Goal: Task Accomplishment & Management: Manage account settings

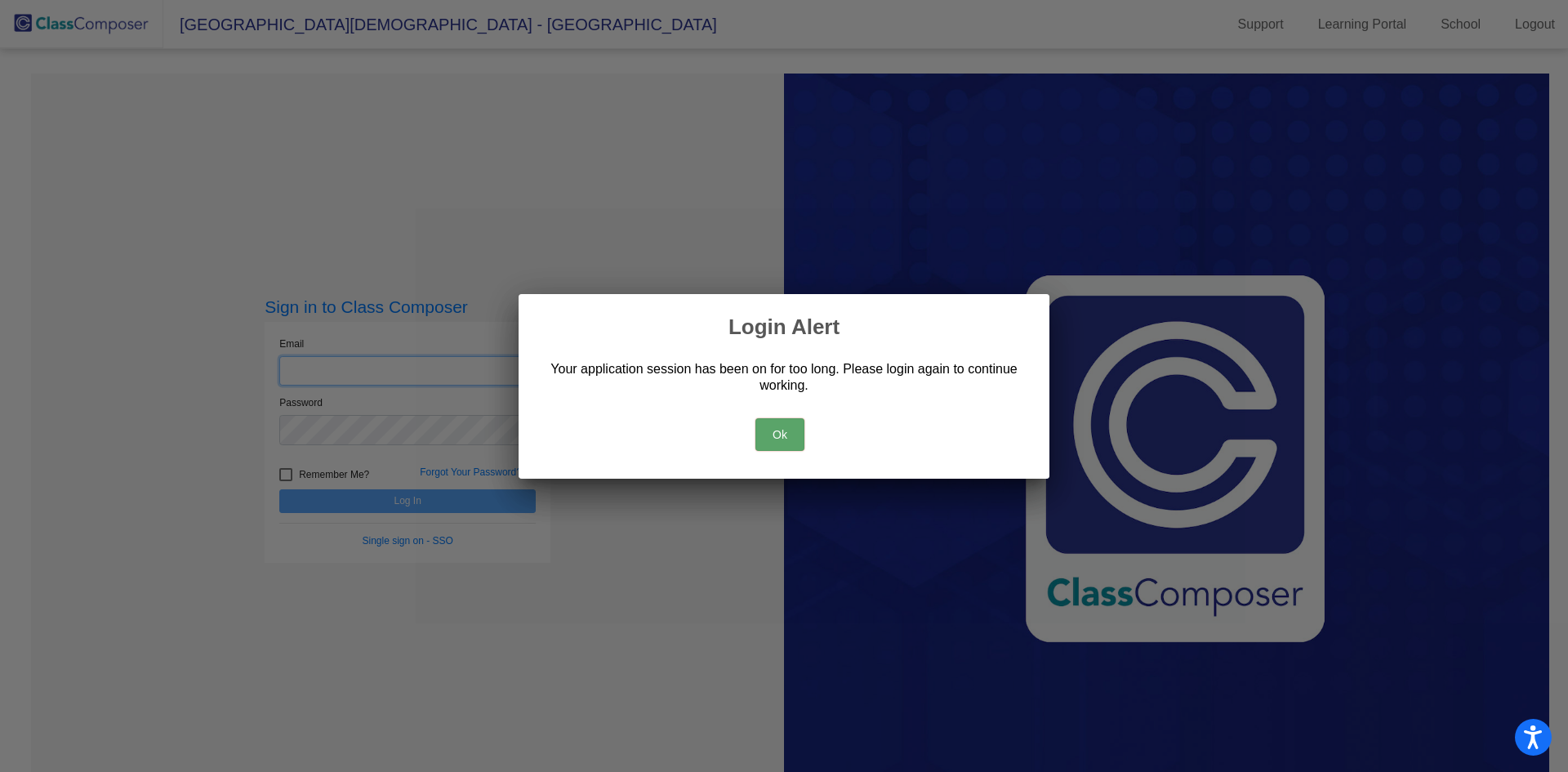
type input "[EMAIL_ADDRESS][DOMAIN_NAME]"
click at [765, 428] on button "Ok" at bounding box center [780, 434] width 49 height 33
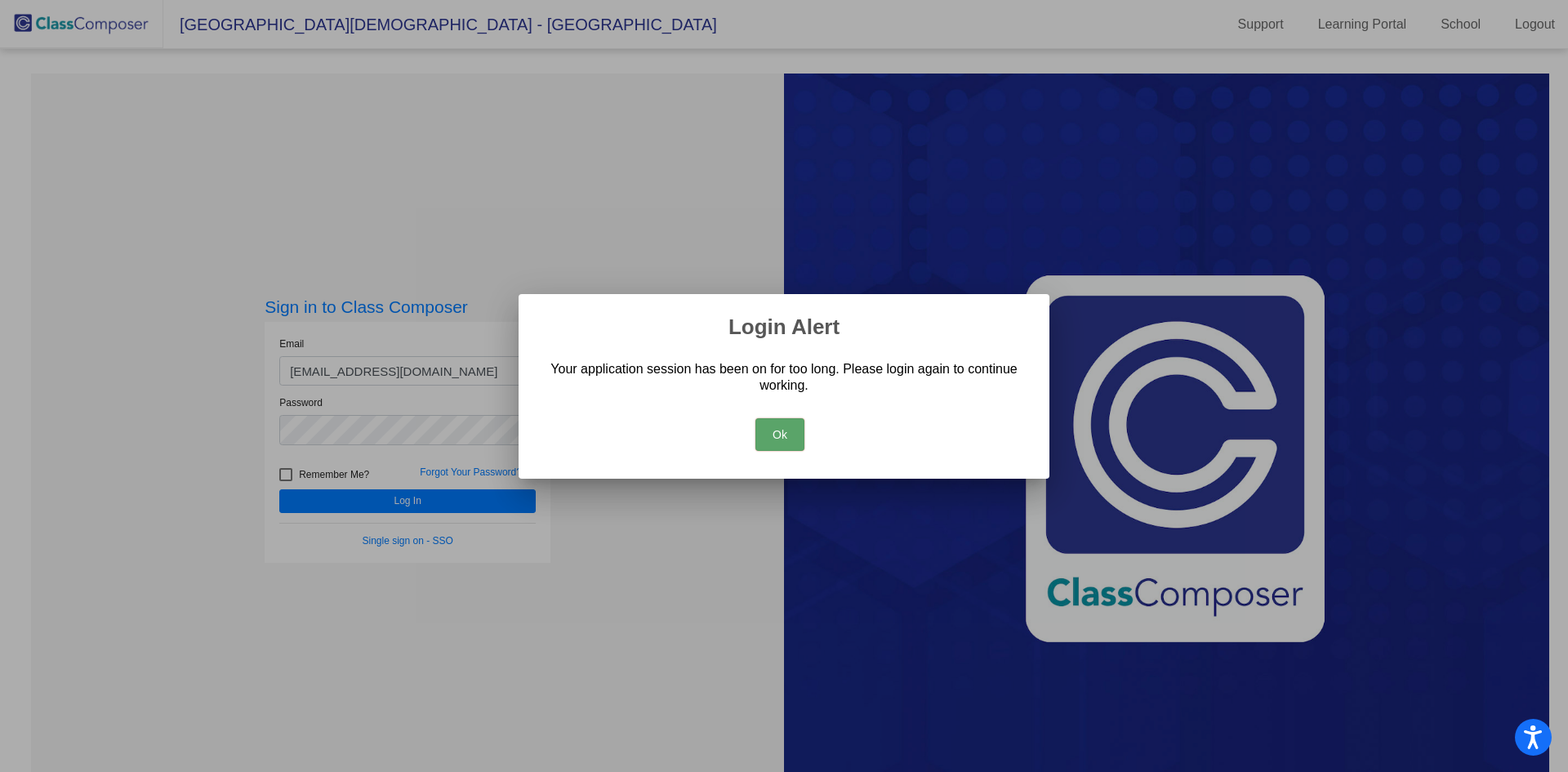
click at [354, 504] on div at bounding box center [784, 386] width 1568 height 772
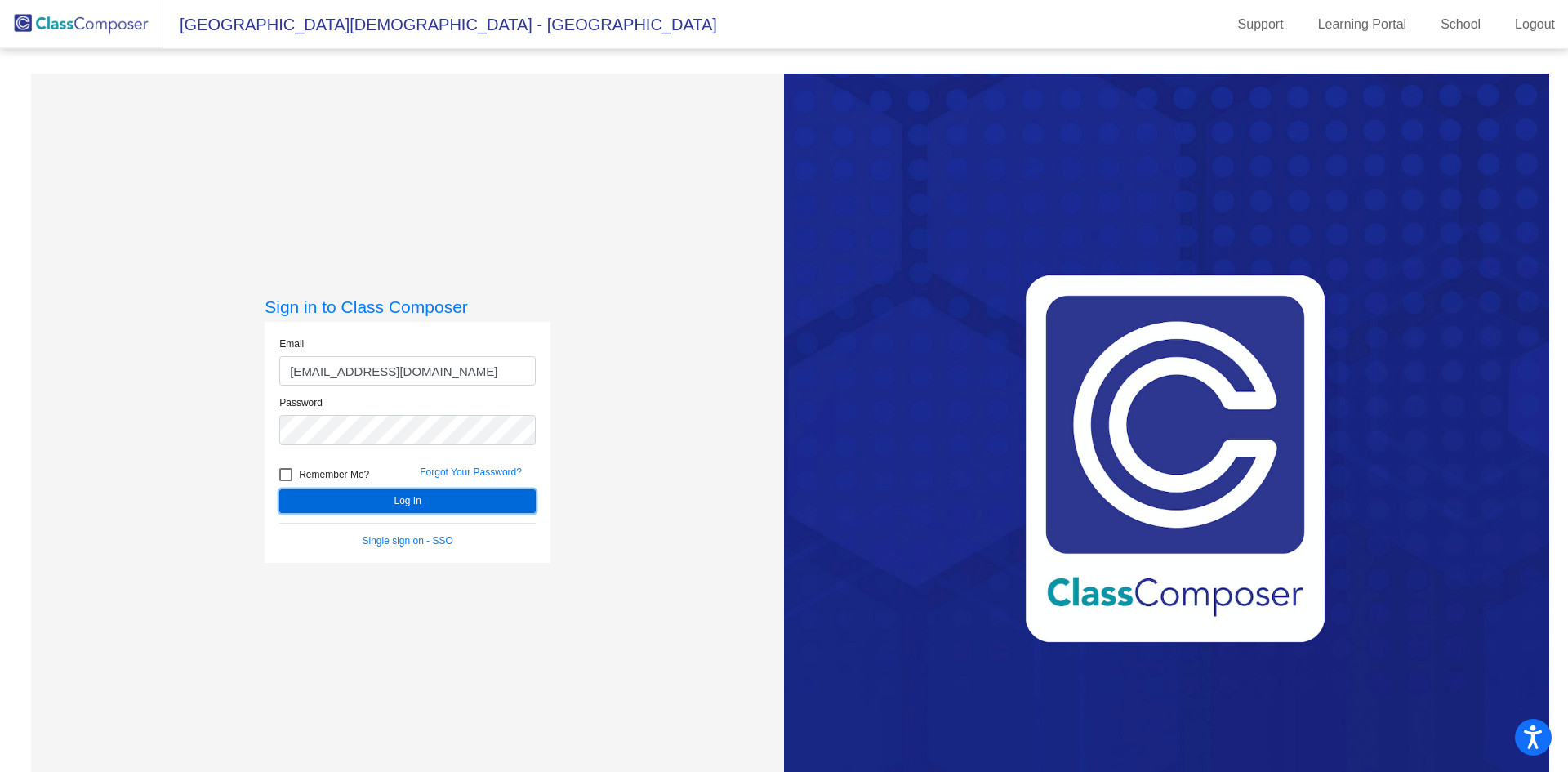
click at [354, 504] on button "Log In" at bounding box center [408, 501] width 257 height 24
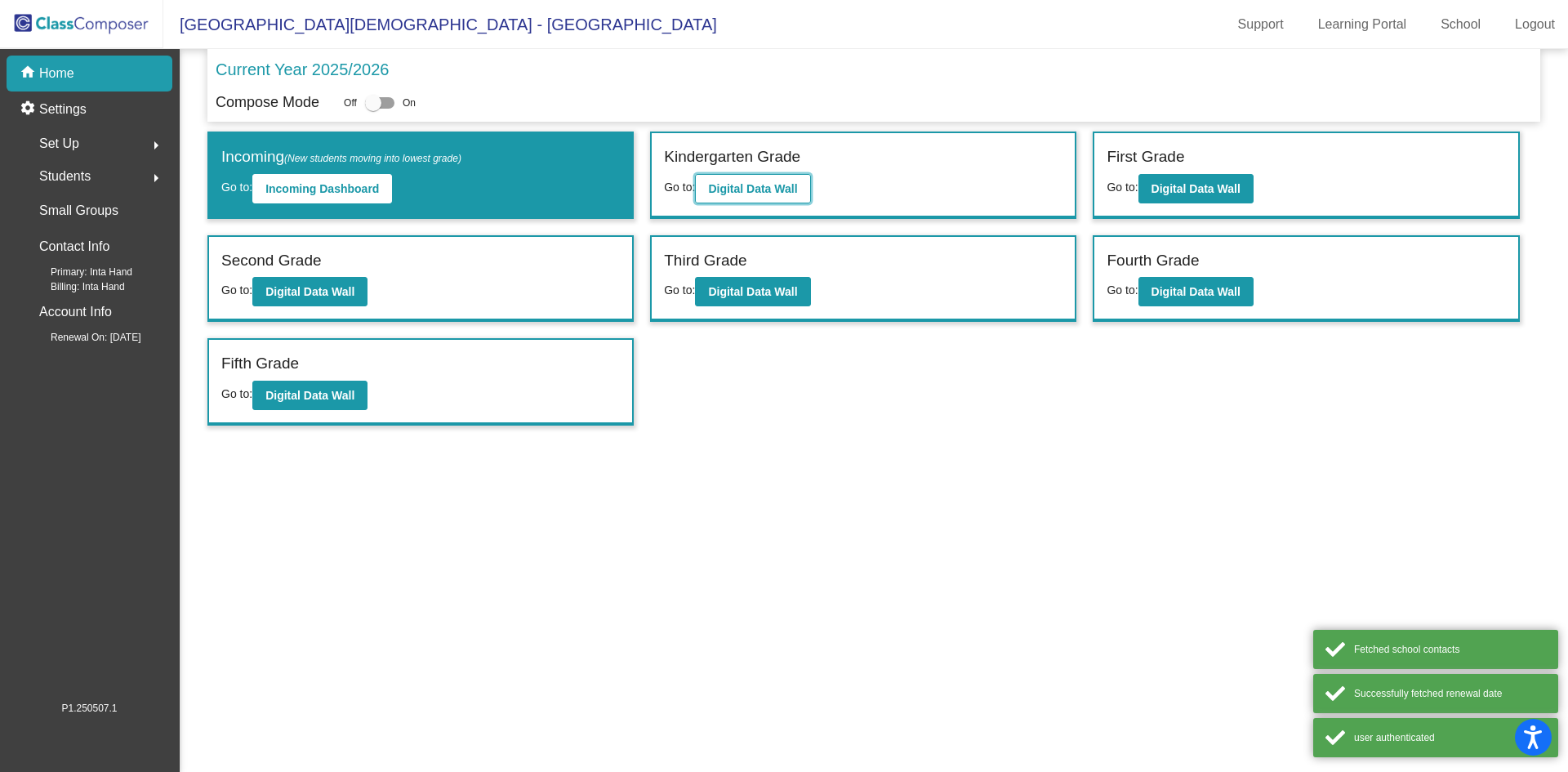
click at [776, 182] on b "Digital Data Wall" at bounding box center [752, 188] width 89 height 13
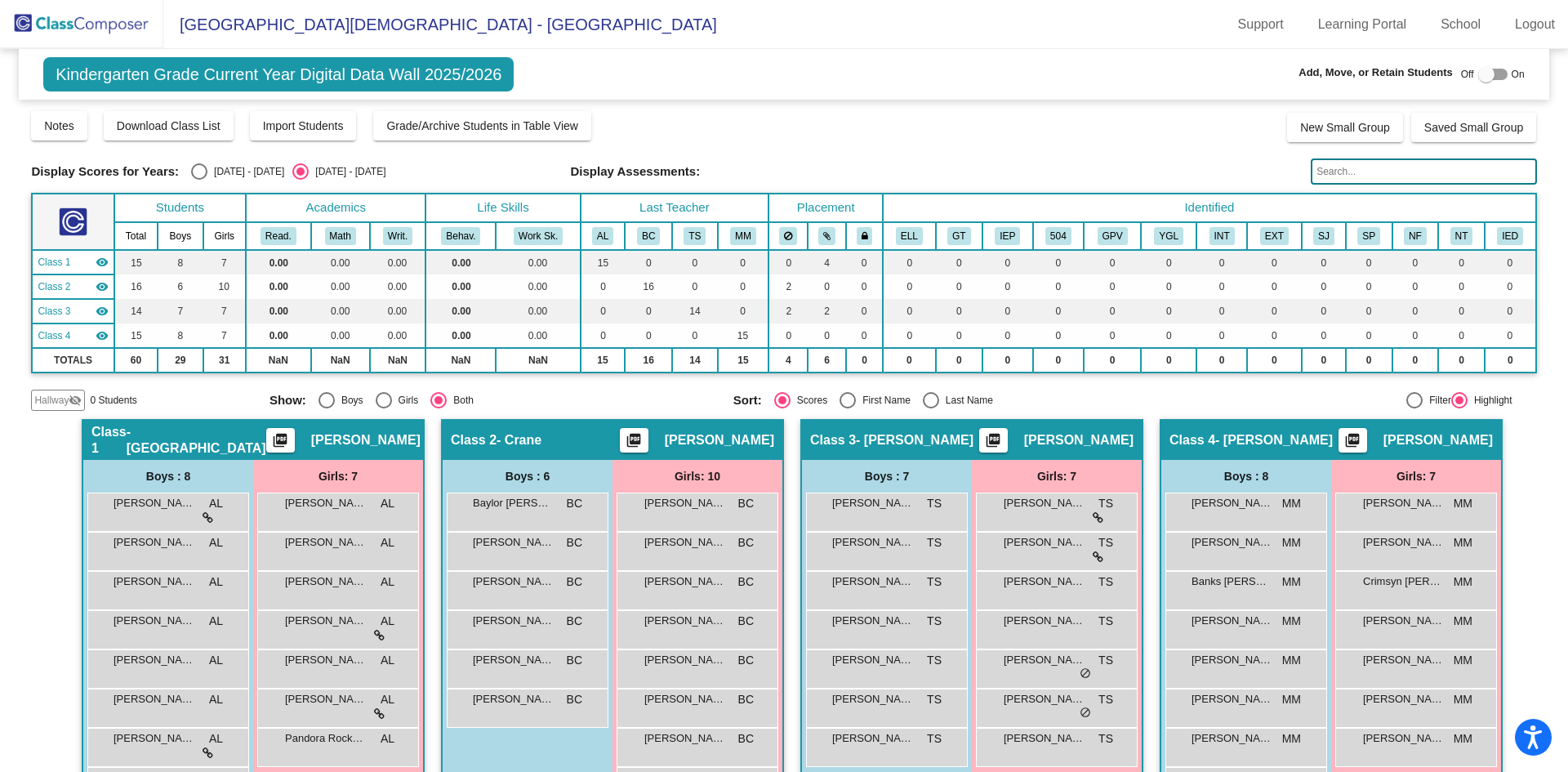
click at [1496, 75] on div at bounding box center [1493, 74] width 30 height 11
checkbox input "true"
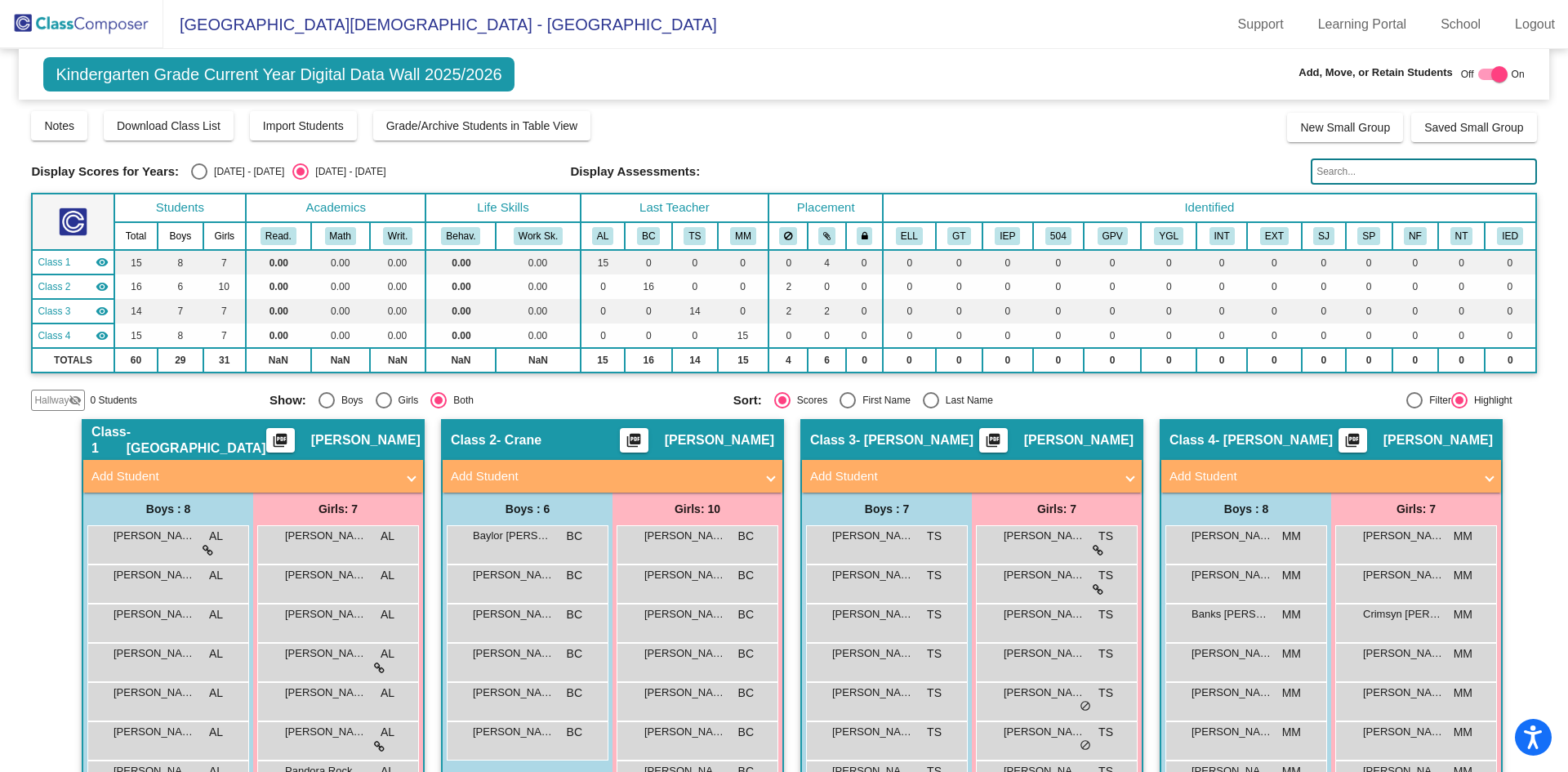
click at [408, 478] on span at bounding box center [411, 476] width 7 height 19
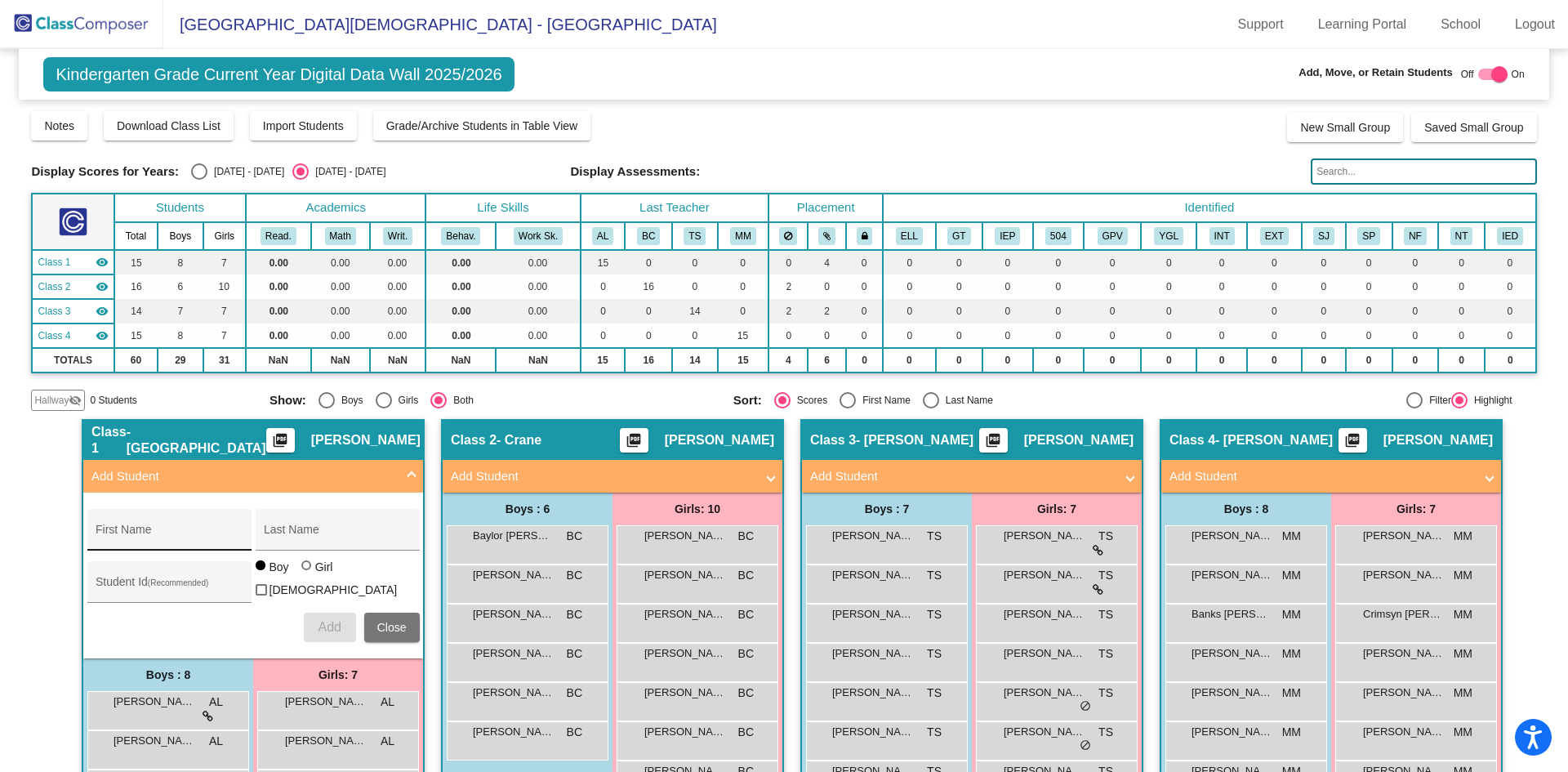
click at [198, 539] on input "First Name" at bounding box center [169, 536] width 147 height 13
type input "[PERSON_NAME]"
click at [336, 544] on div "Last Name" at bounding box center [337, 535] width 147 height 34
type input "Kohler"
click at [327, 621] on span "Add" at bounding box center [329, 628] width 23 height 14
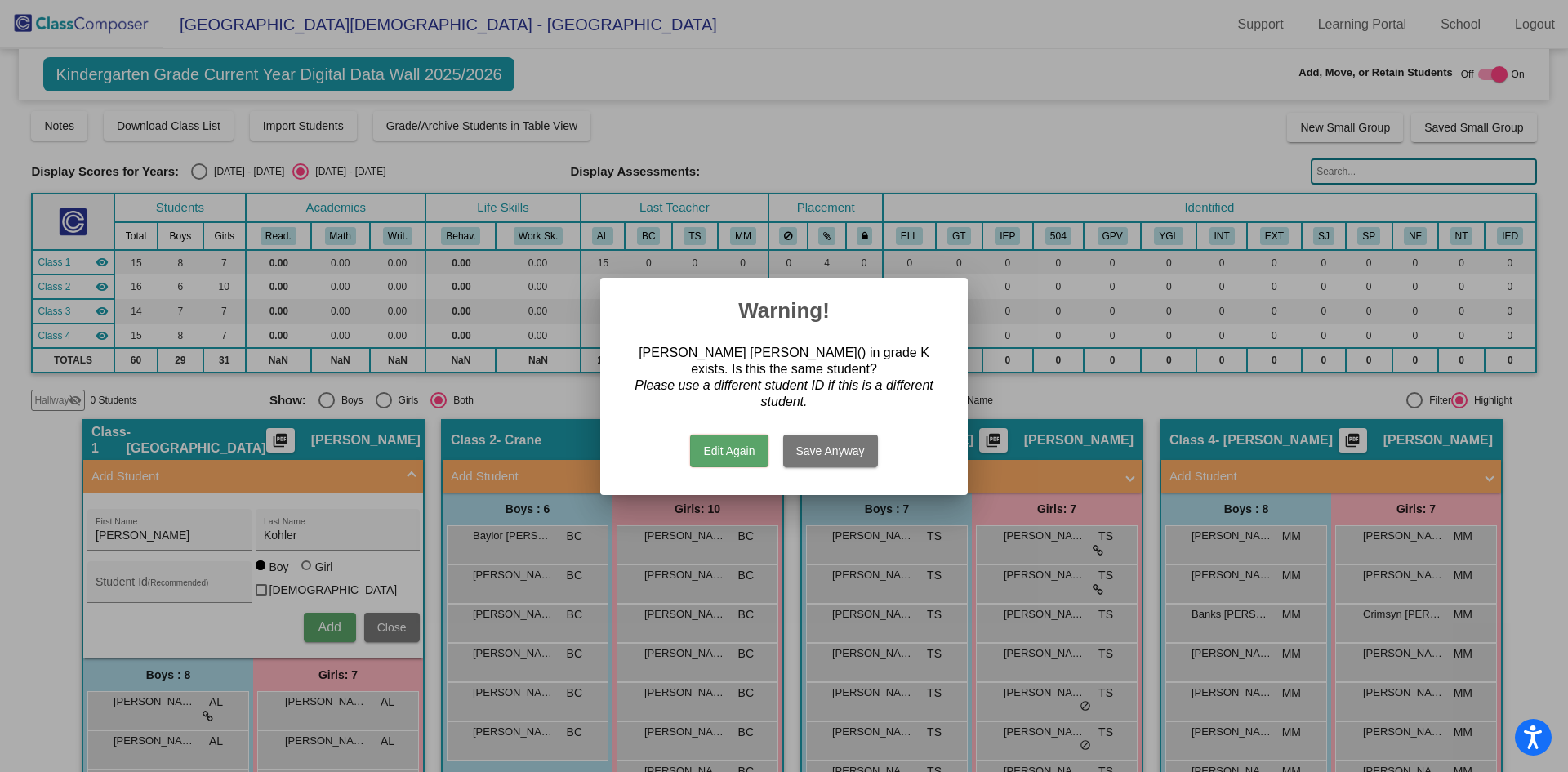
click at [735, 452] on button "Edit Again" at bounding box center [729, 451] width 78 height 33
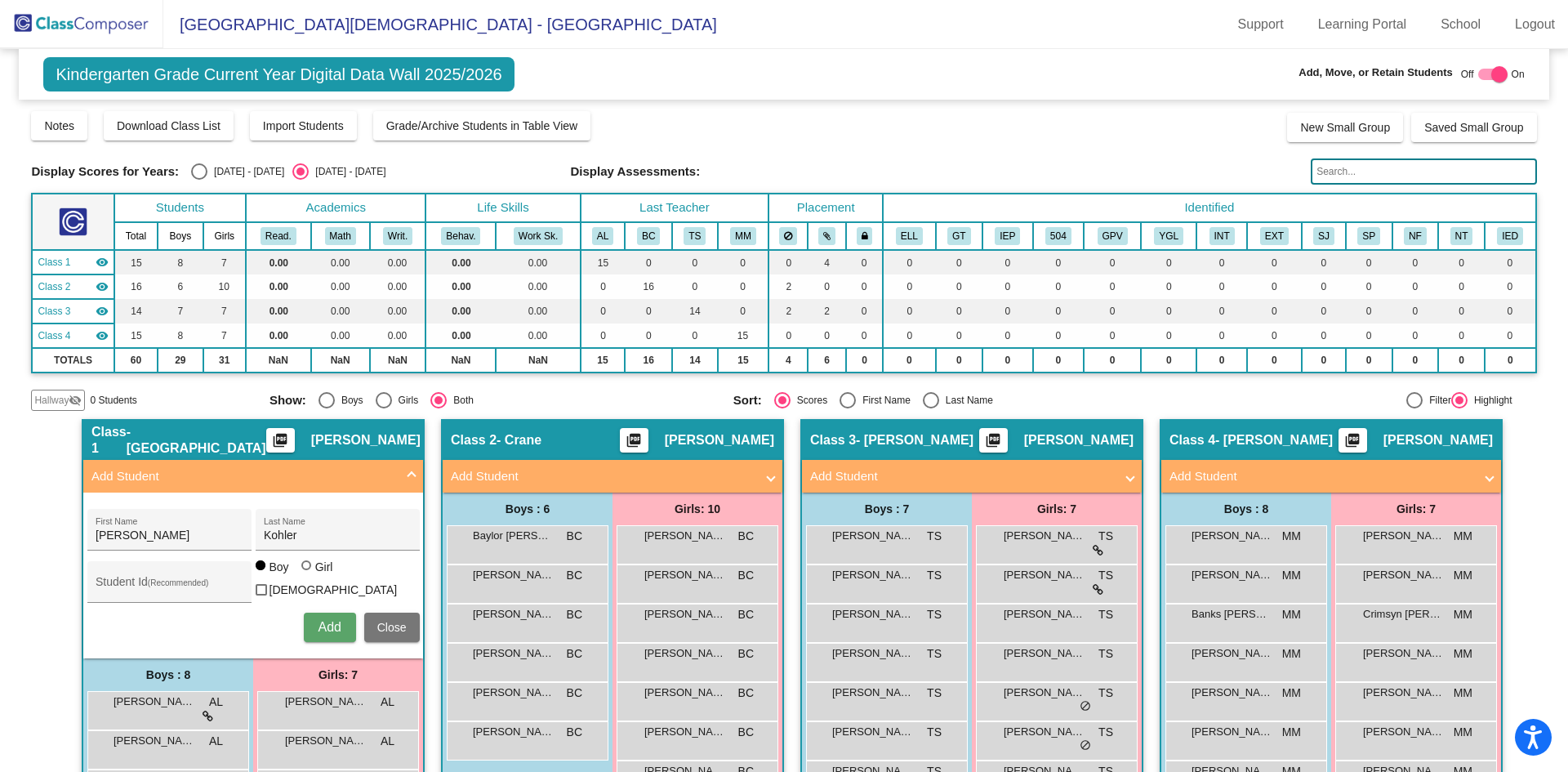
click at [1386, 170] on input "text" at bounding box center [1424, 171] width 225 height 26
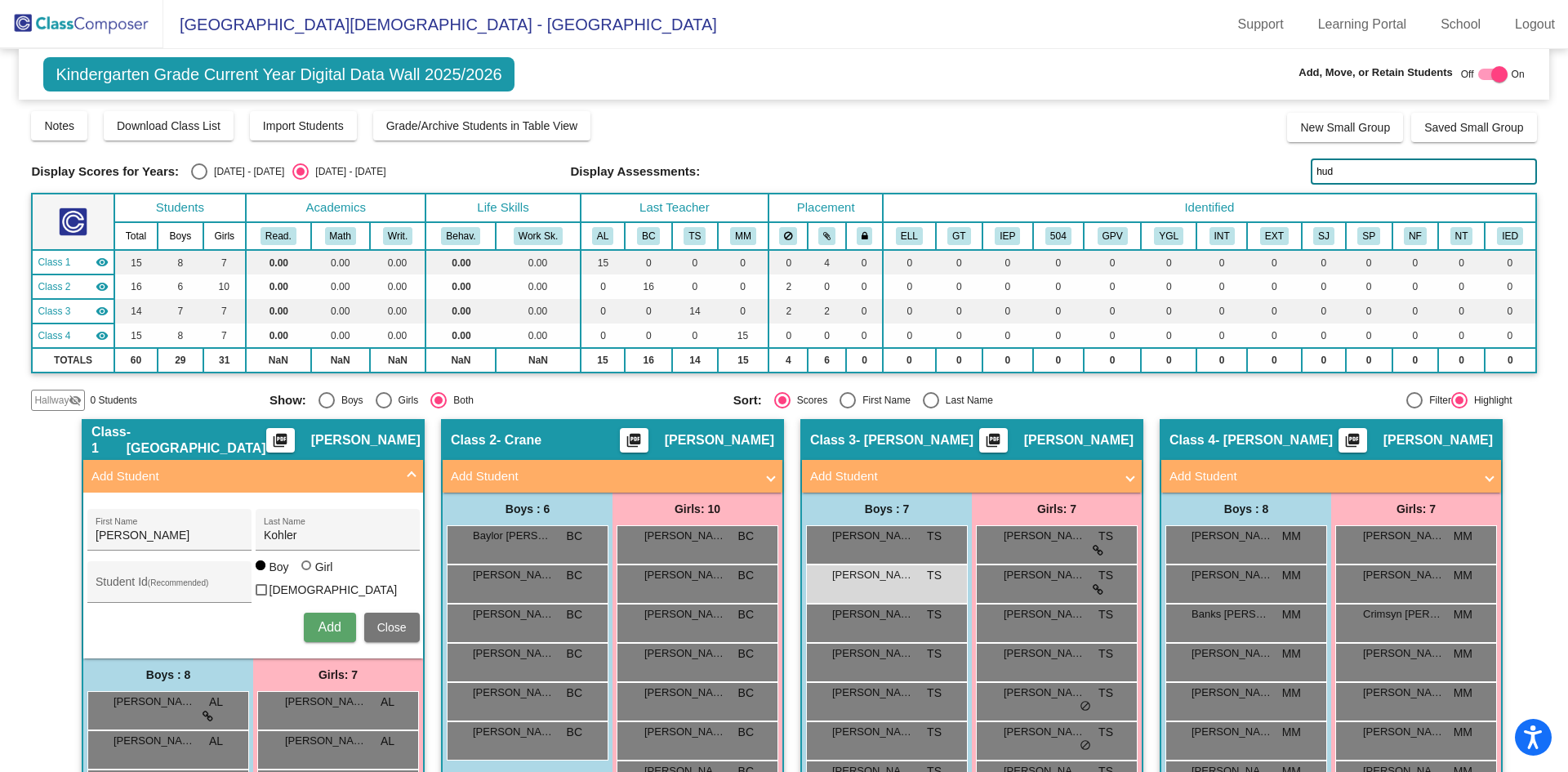
click at [871, 138] on div "Notes Download Class List Import Students Grade/Archive Students in Table View …" at bounding box center [784, 126] width 1505 height 33
click at [397, 622] on span "Close" at bounding box center [392, 628] width 30 height 13
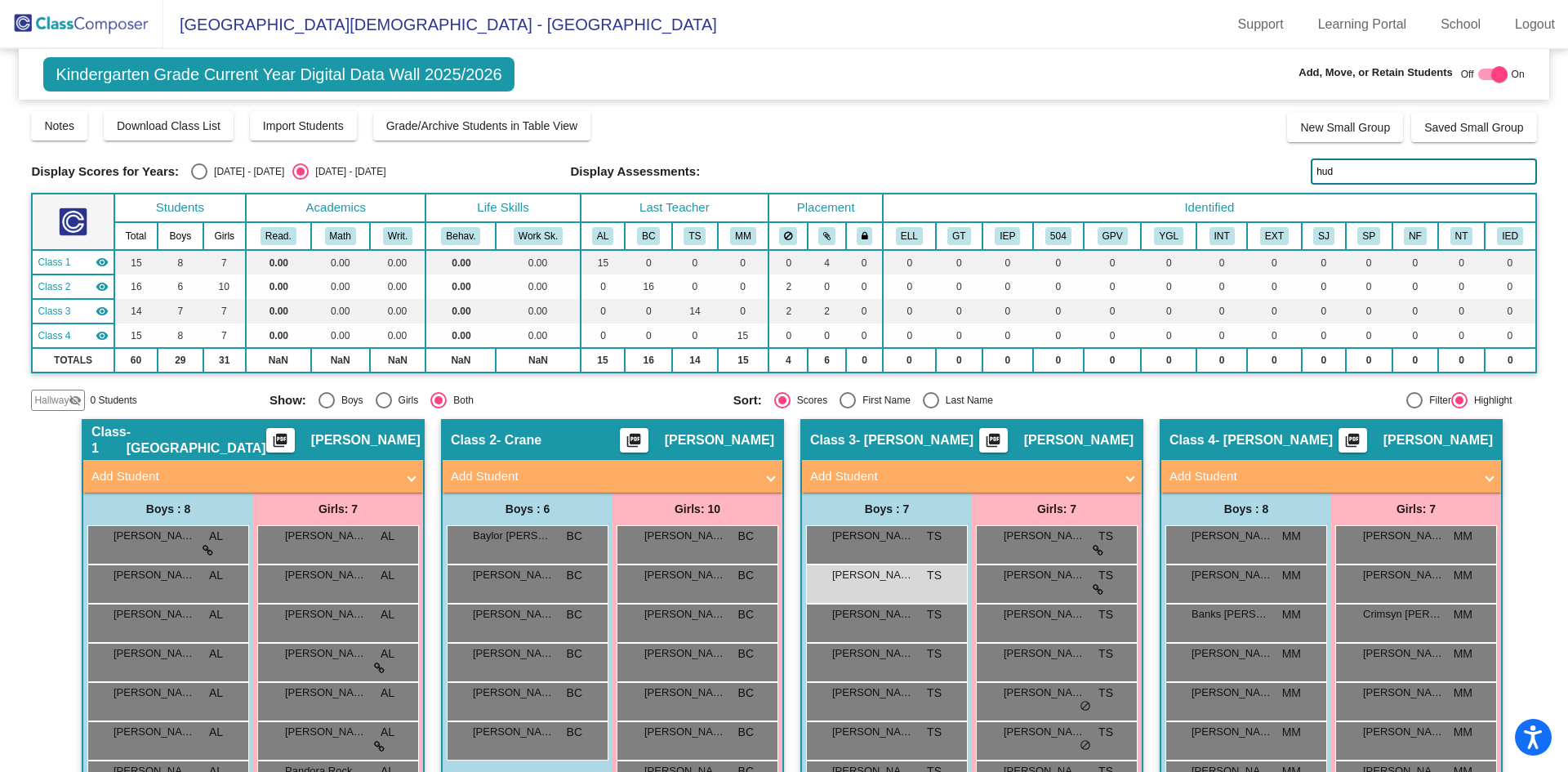
click at [1355, 171] on input "hud" at bounding box center [1424, 171] width 225 height 26
type input "h"
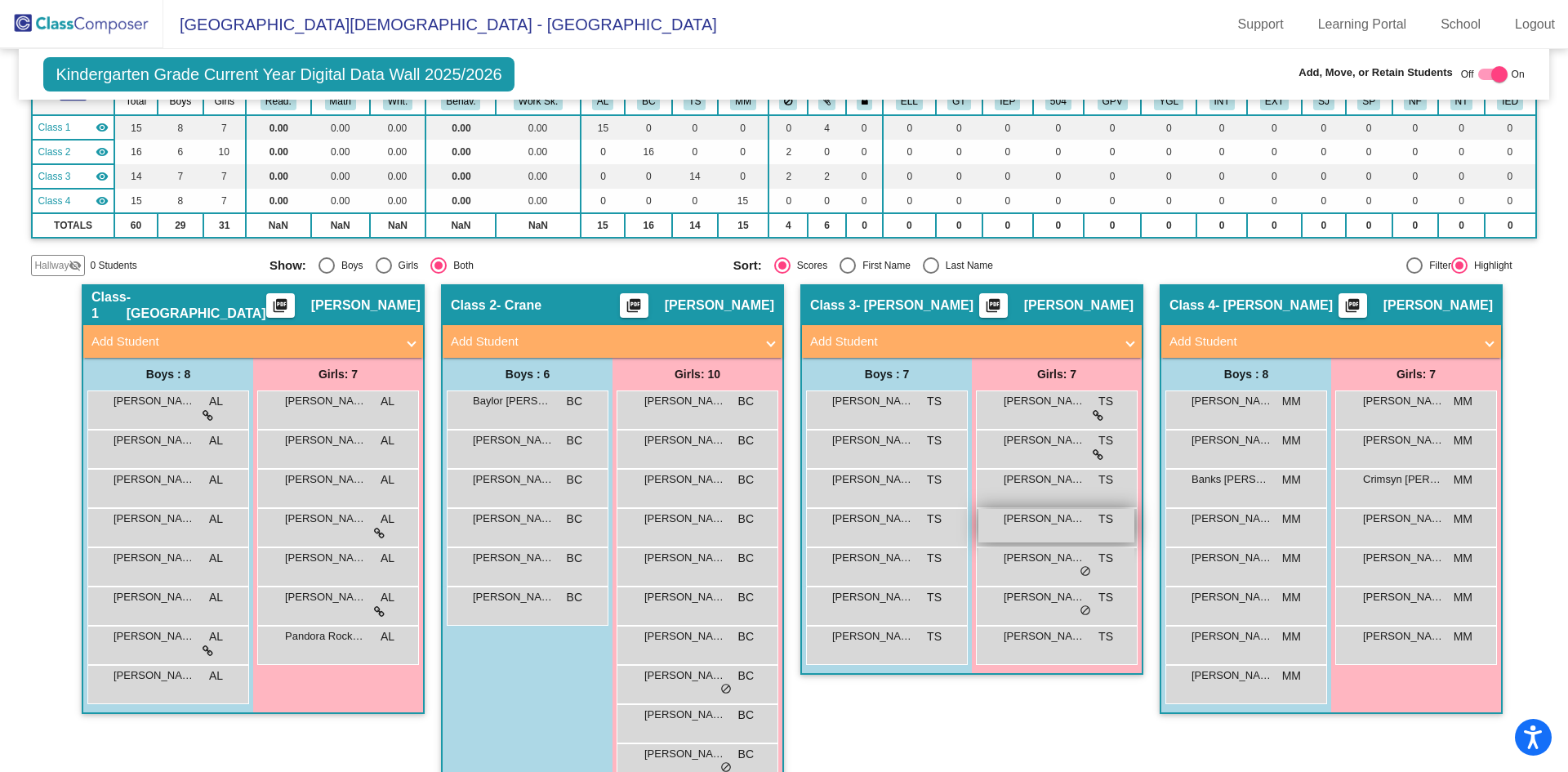
scroll to position [163, 0]
